Goal: Task Accomplishment & Management: Manage account settings

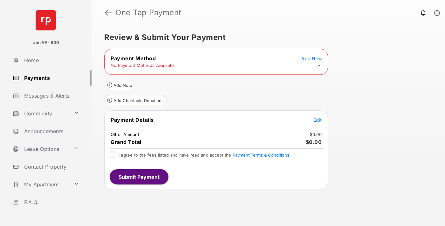
click at [318, 66] on icon at bounding box center [319, 66] width 6 height 6
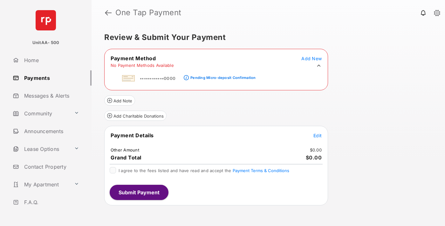
click at [222, 76] on div "Pending Micro-deposit Confirmation" at bounding box center [222, 78] width 65 height 4
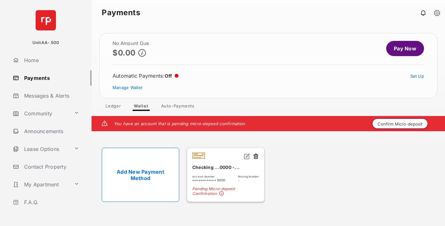
click at [400, 124] on button "Confirm Micro-deposit" at bounding box center [400, 124] width 56 height 10
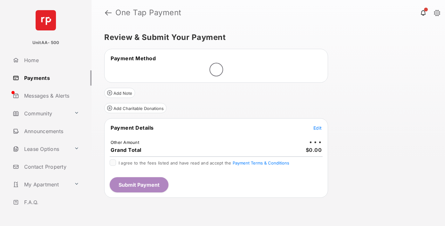
click at [317, 128] on span "Edit" at bounding box center [317, 127] width 8 height 5
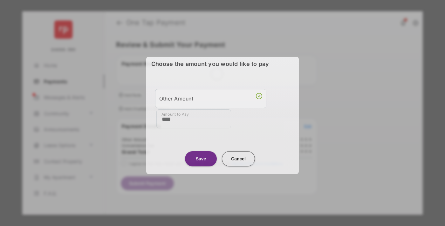
type input "****"
click at [201, 159] on button "Save" at bounding box center [201, 158] width 32 height 15
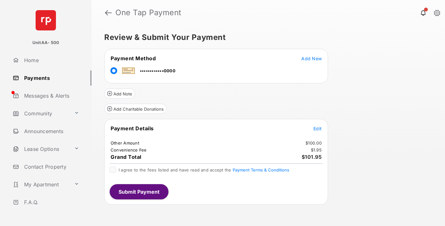
click at [317, 129] on span "Edit" at bounding box center [317, 128] width 8 height 5
click at [138, 192] on button "Submit Payment" at bounding box center [139, 191] width 59 height 15
